Goal: Task Accomplishment & Management: Use online tool/utility

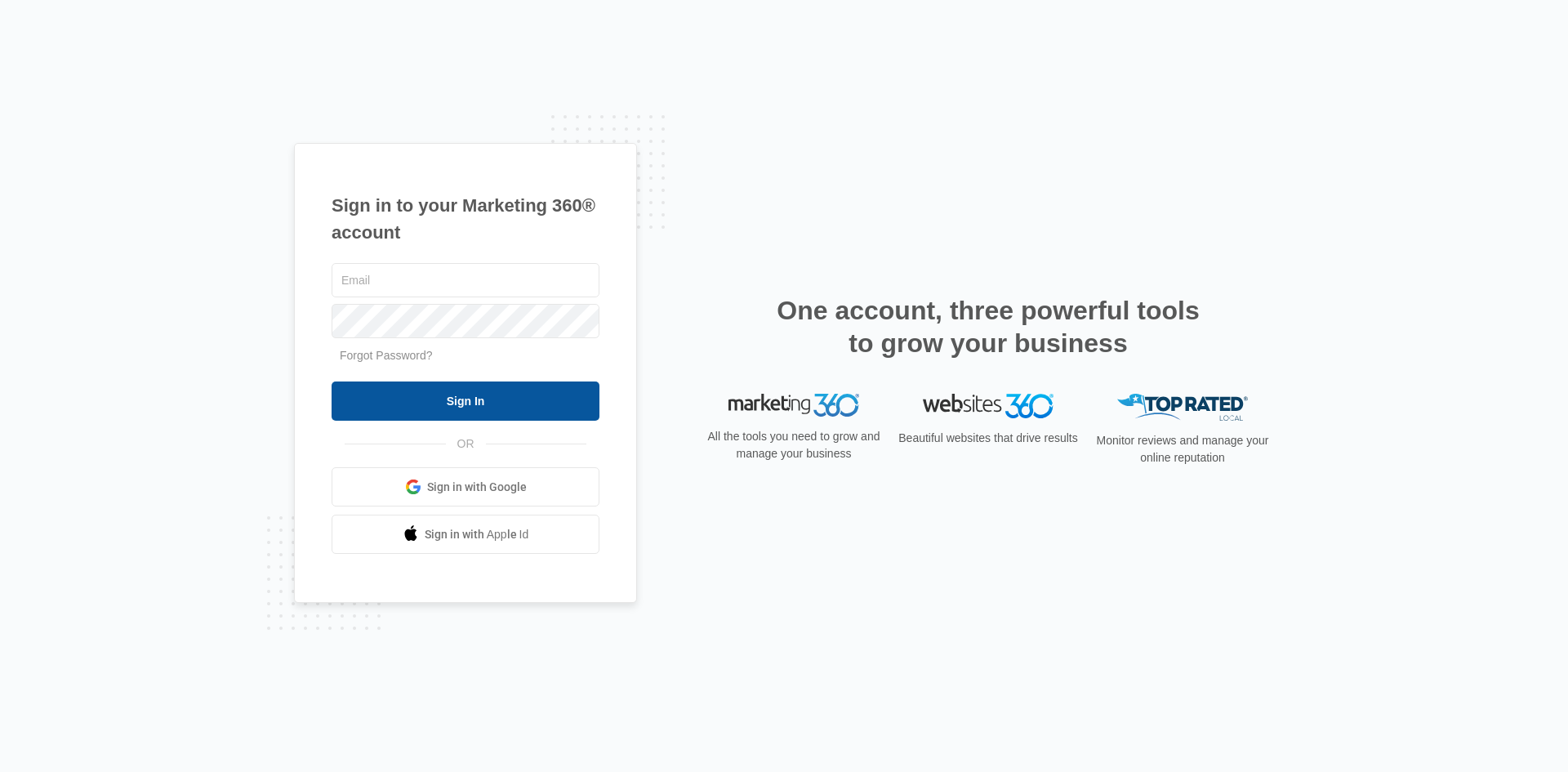
type input "[EMAIL_ADDRESS][PERSON_NAME][DOMAIN_NAME]"
click at [406, 397] on input "Sign In" at bounding box center [465, 401] width 268 height 39
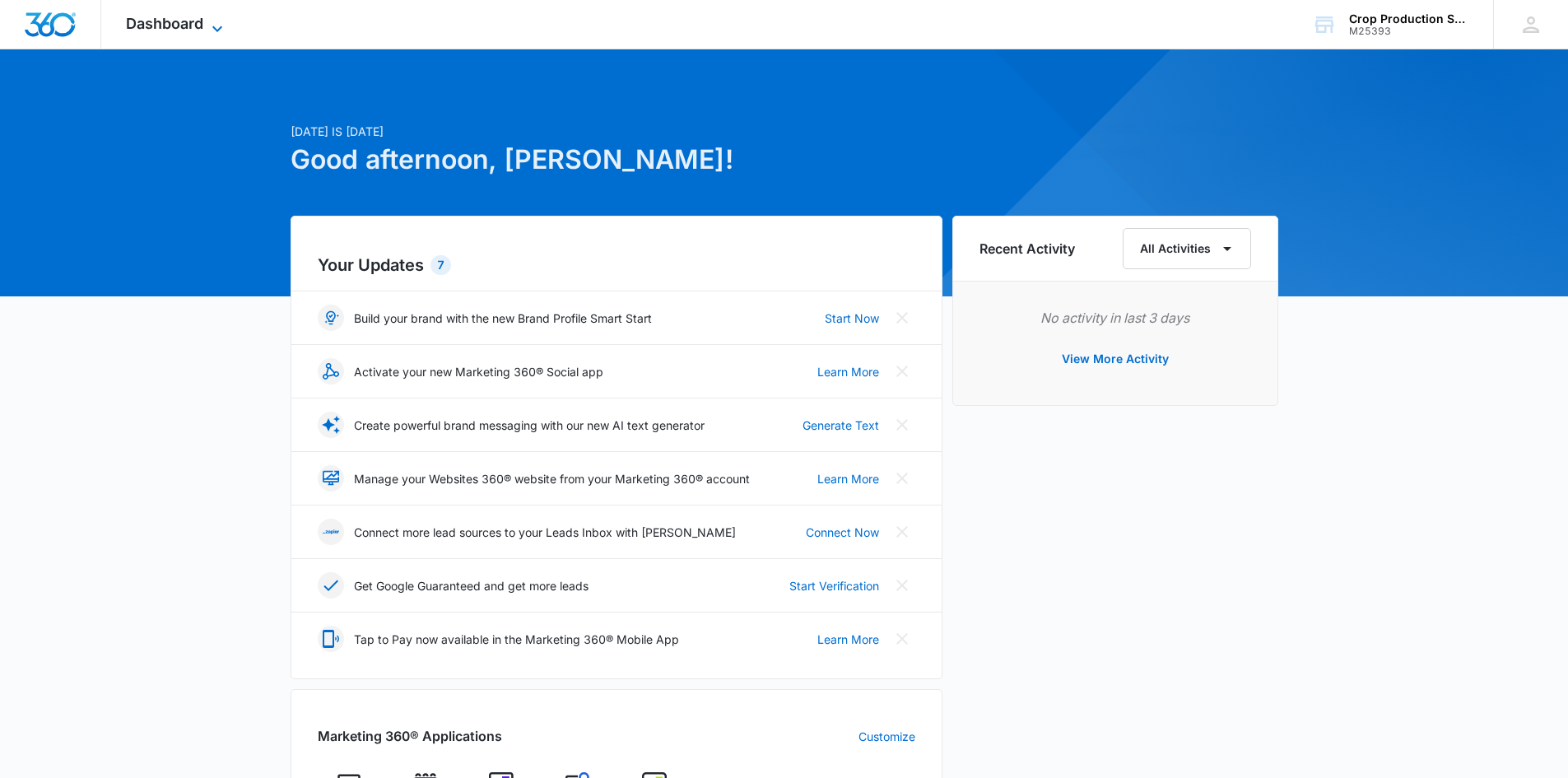
click at [216, 23] on icon at bounding box center [217, 29] width 20 height 20
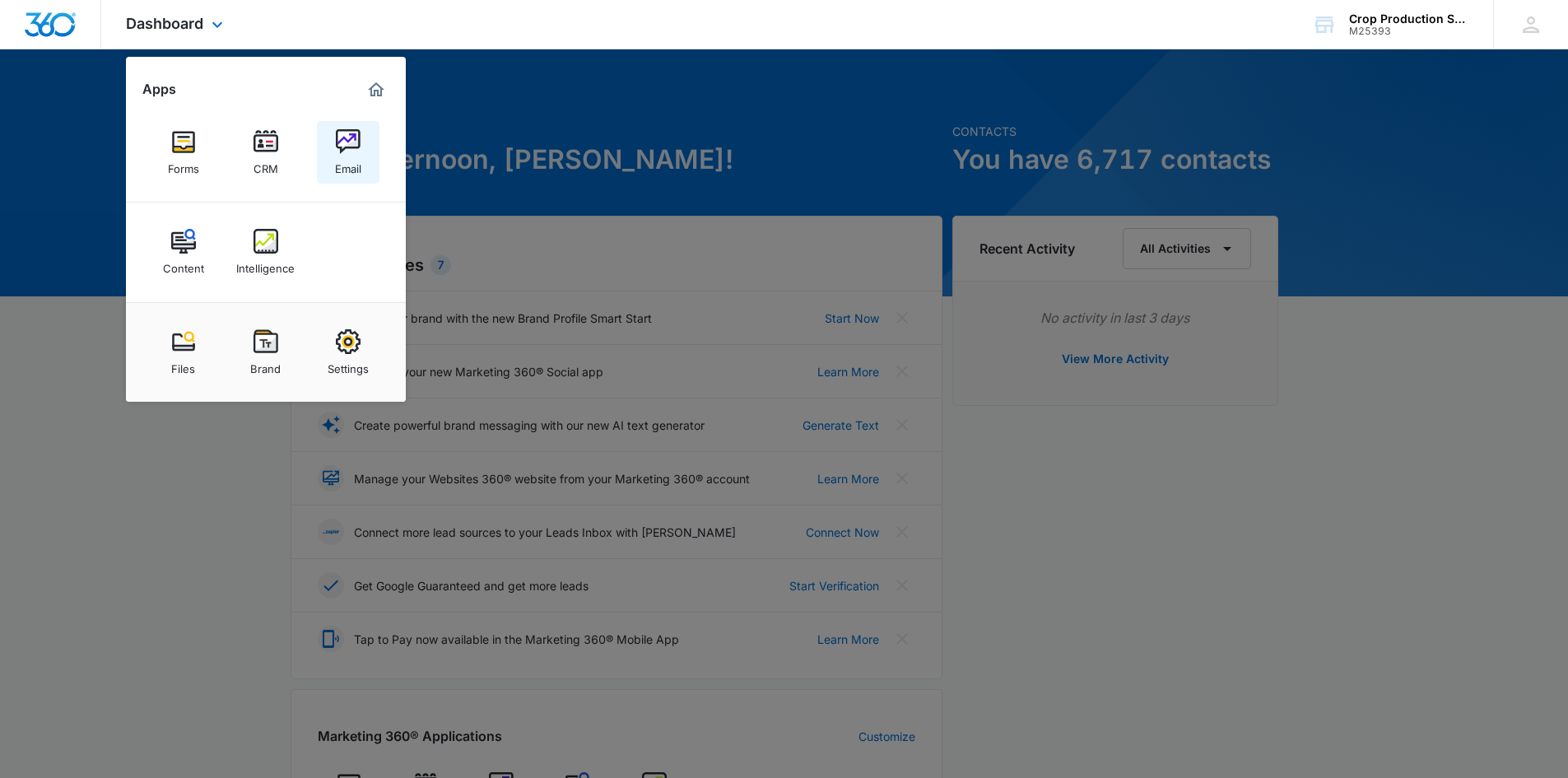
click at [351, 170] on div "Email" at bounding box center [348, 165] width 27 height 21
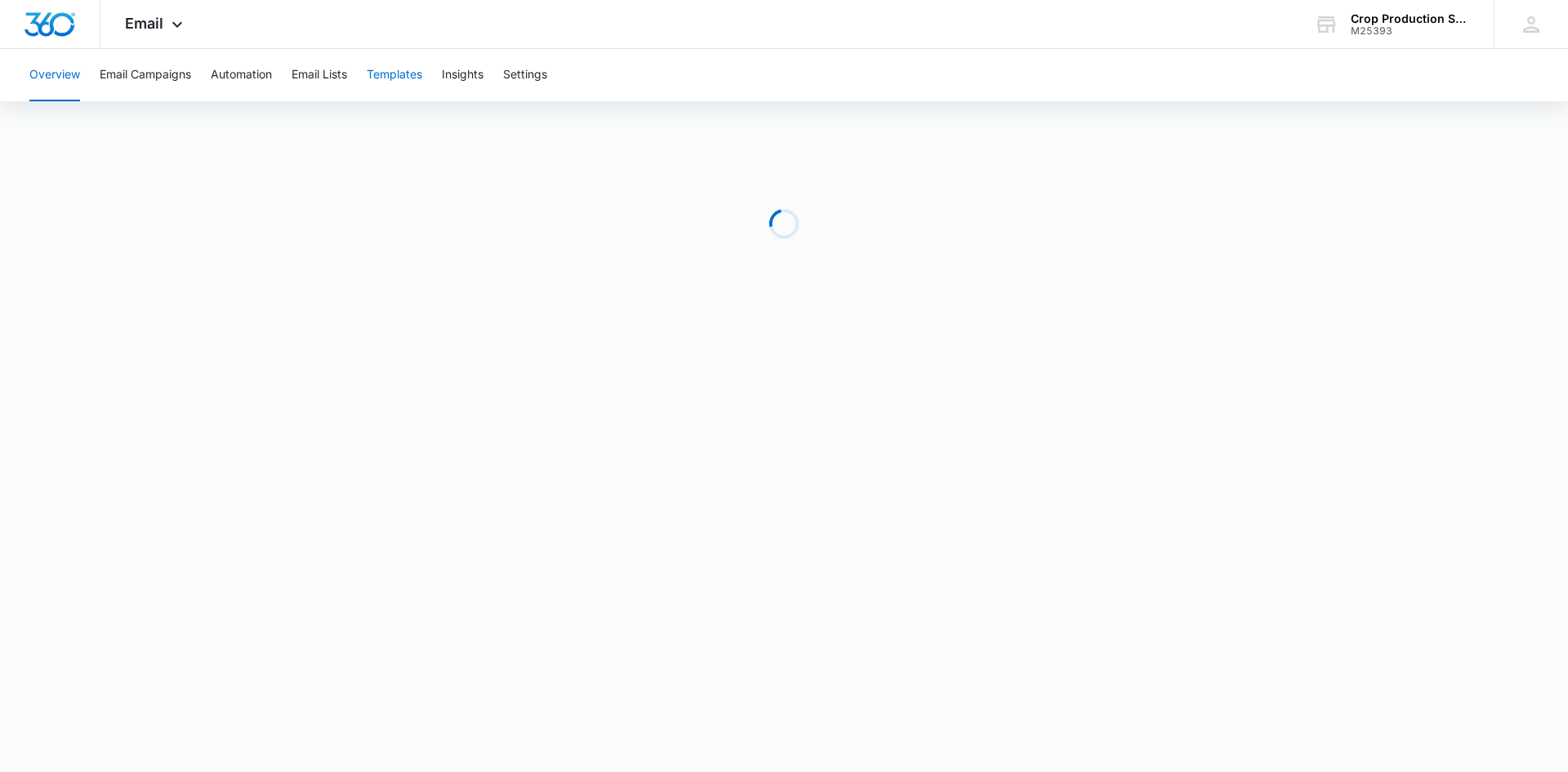
click at [410, 79] on button "Templates" at bounding box center [394, 75] width 55 height 52
